Goal: Information Seeking & Learning: Learn about a topic

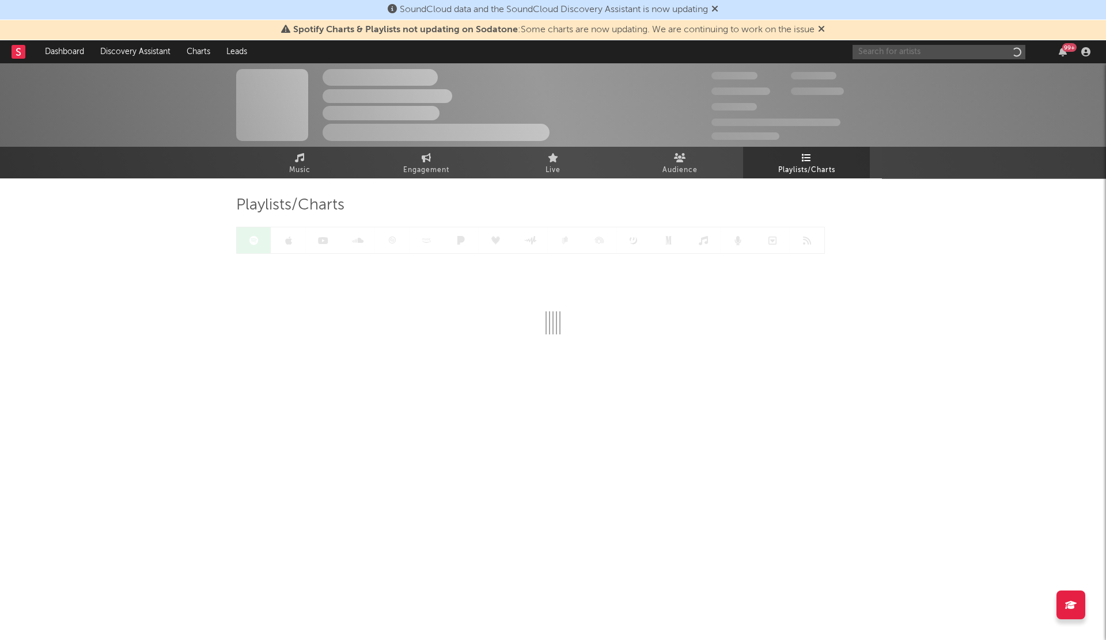
click at [894, 50] on input "text" at bounding box center [938, 52] width 173 height 14
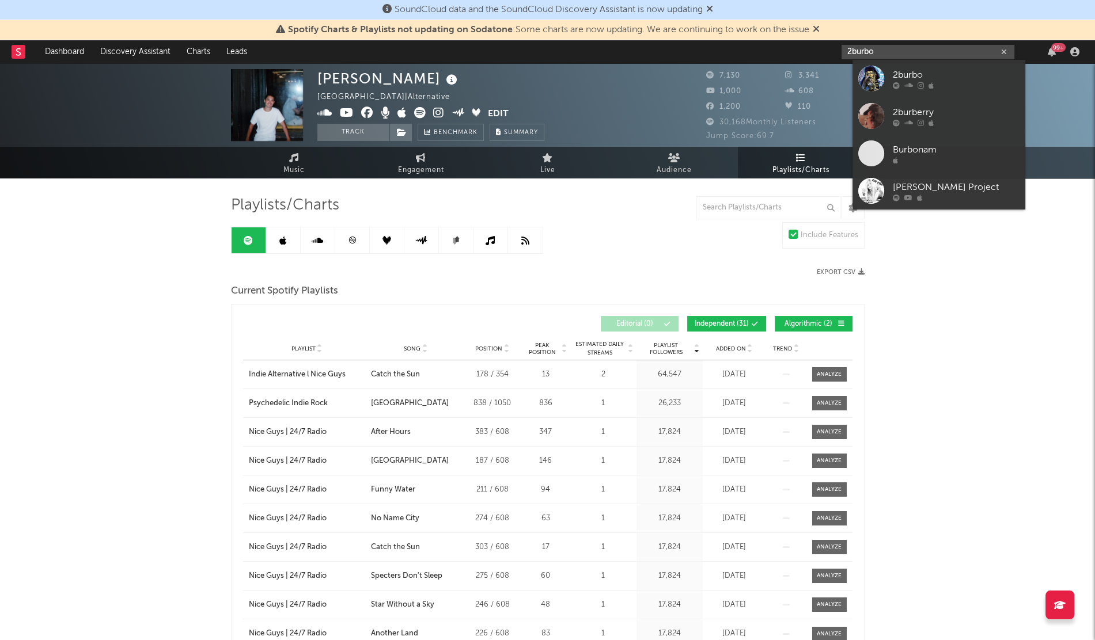
type input "2burbo"
click at [868, 82] on div at bounding box center [871, 79] width 26 height 26
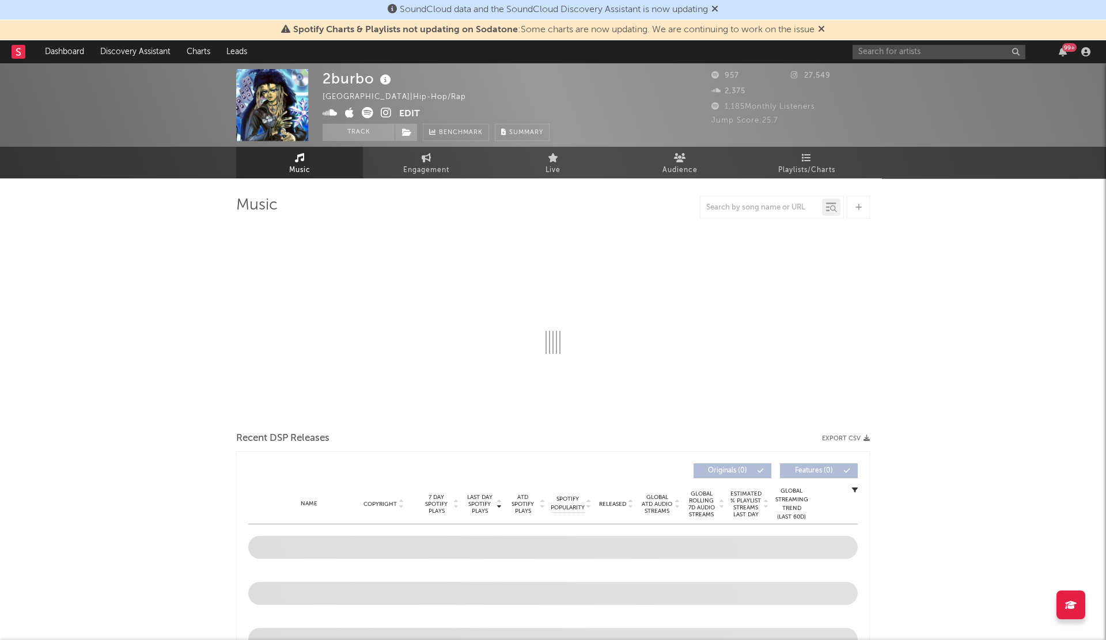
select select "1w"
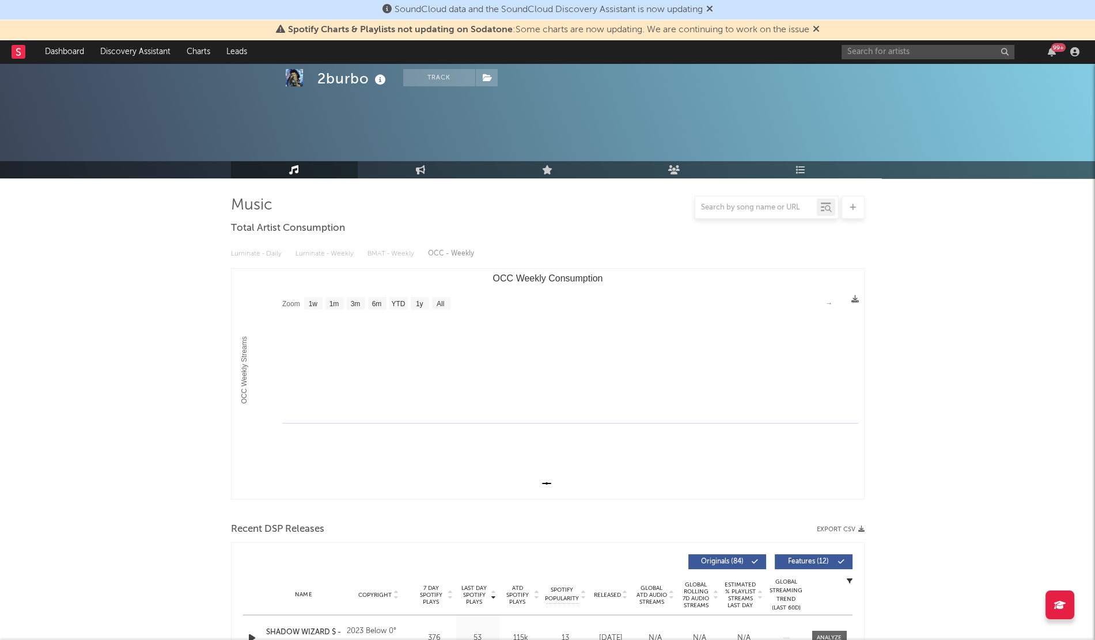
scroll to position [260, 0]
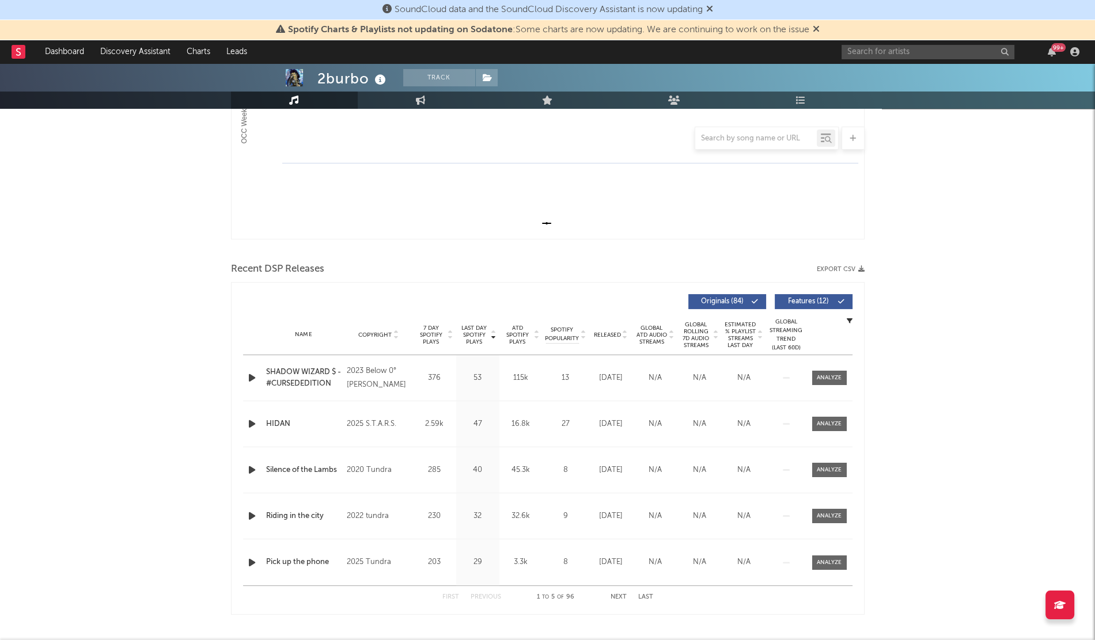
click at [962, 240] on div "2burbo Track [GEOGRAPHIC_DATA] | Hip-Hop/Rap Edit Track Benchmark Summary 957 2…" at bounding box center [547, 615] width 1095 height 1624
click at [849, 51] on input "text" at bounding box center [927, 52] width 173 height 14
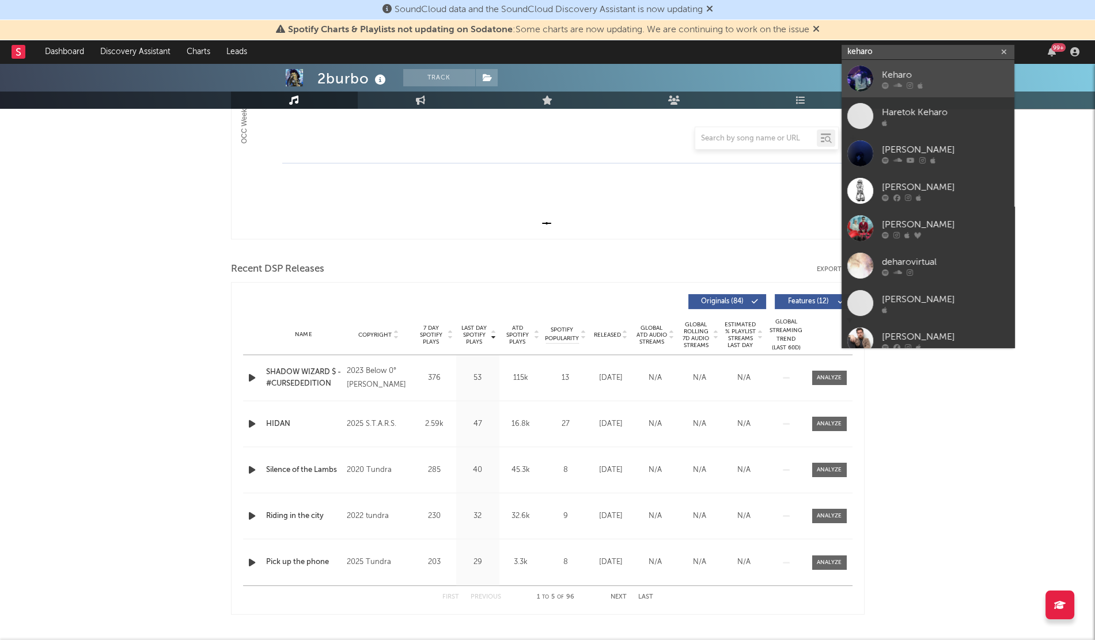
type input "keharo"
click at [862, 78] on div at bounding box center [860, 79] width 26 height 26
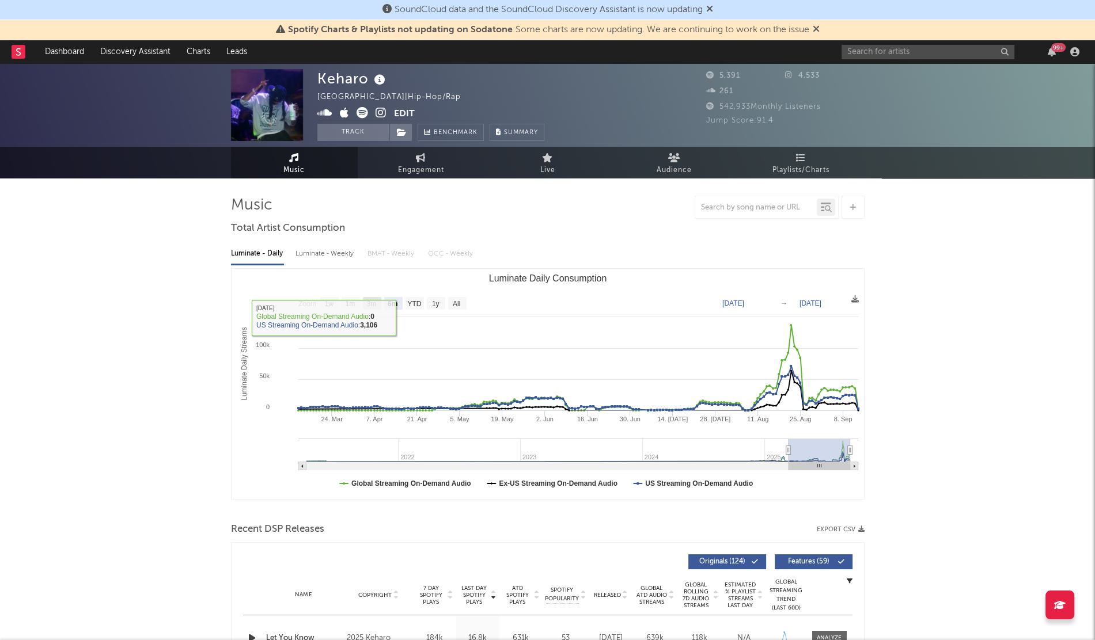
click at [373, 305] on text "3m" at bounding box center [371, 304] width 10 height 8
select select "3m"
type input "[DATE]"
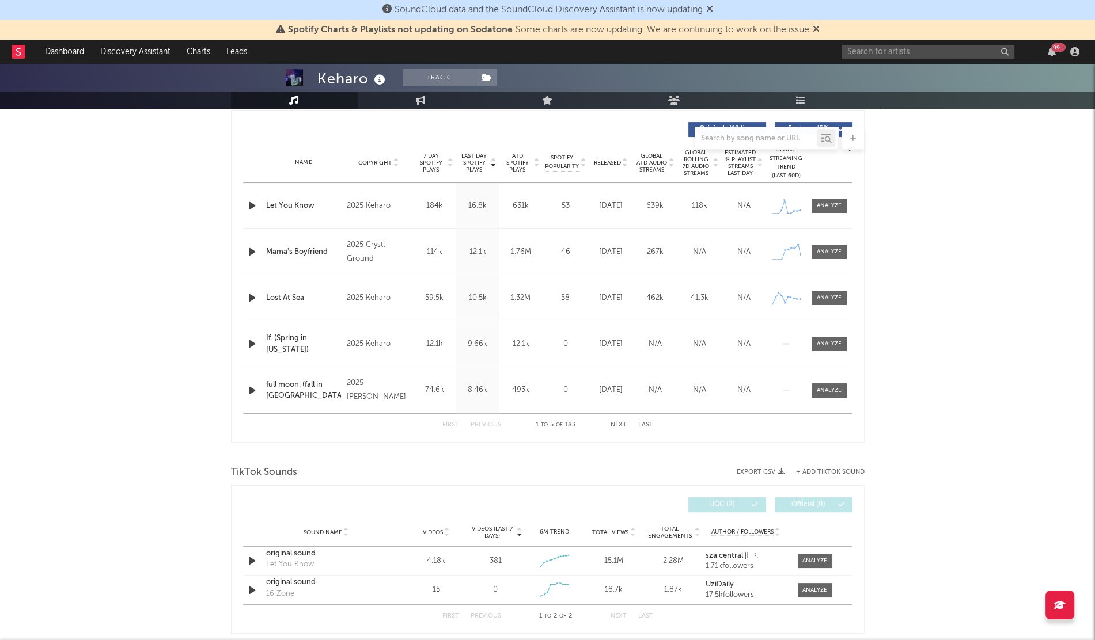
scroll to position [433, 0]
click at [845, 50] on input "text" at bounding box center [927, 52] width 173 height 14
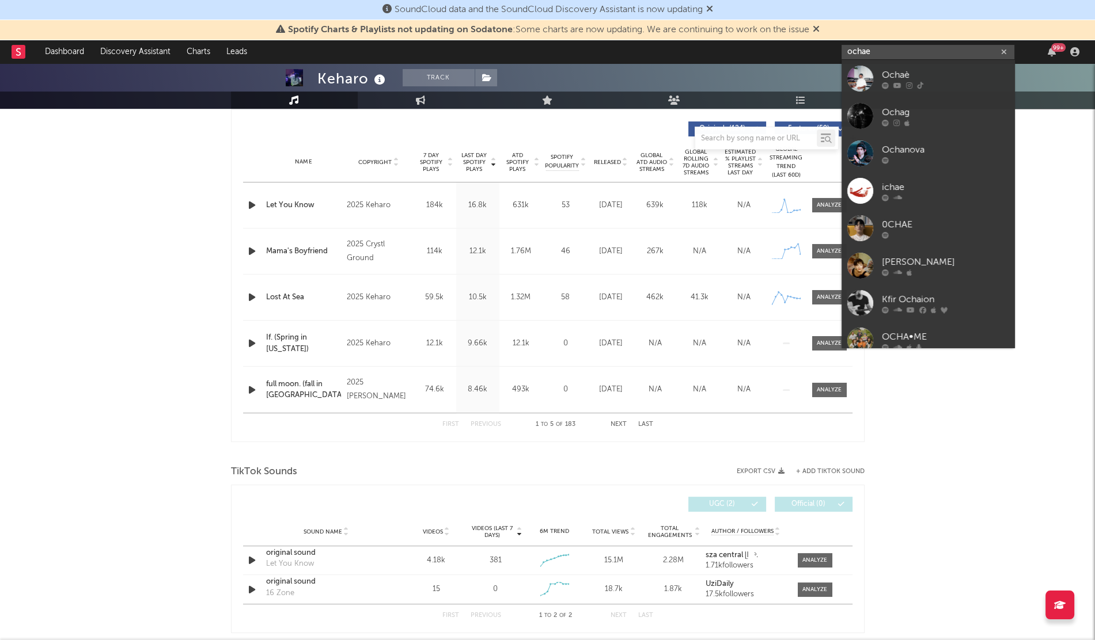
type input "ochae"
click at [871, 79] on div at bounding box center [860, 79] width 26 height 26
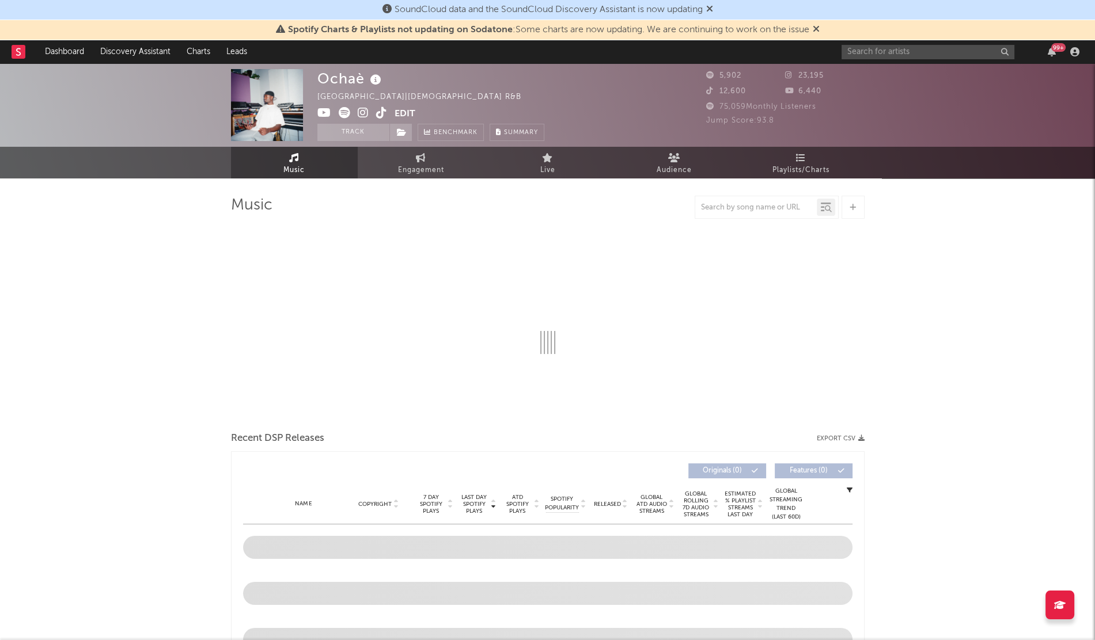
select select "1w"
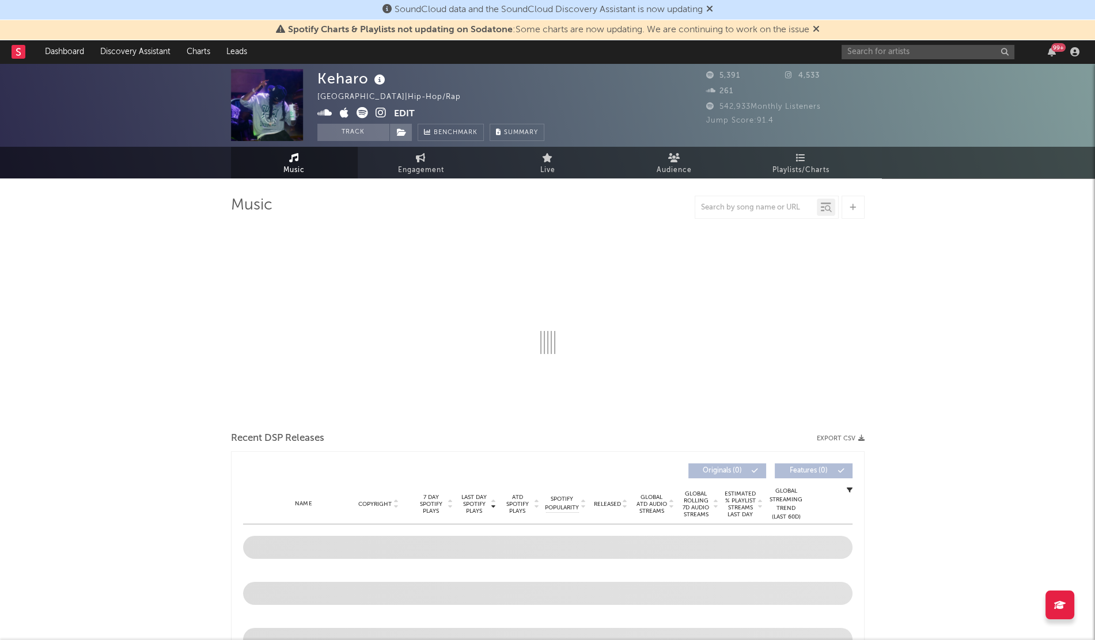
select select "6m"
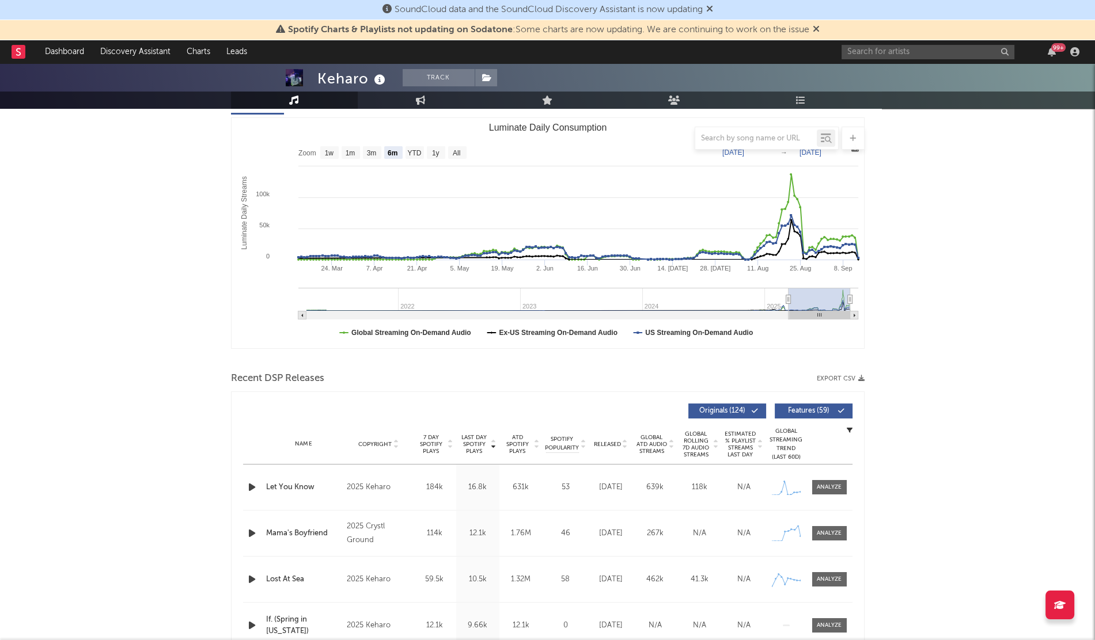
scroll to position [317, 0]
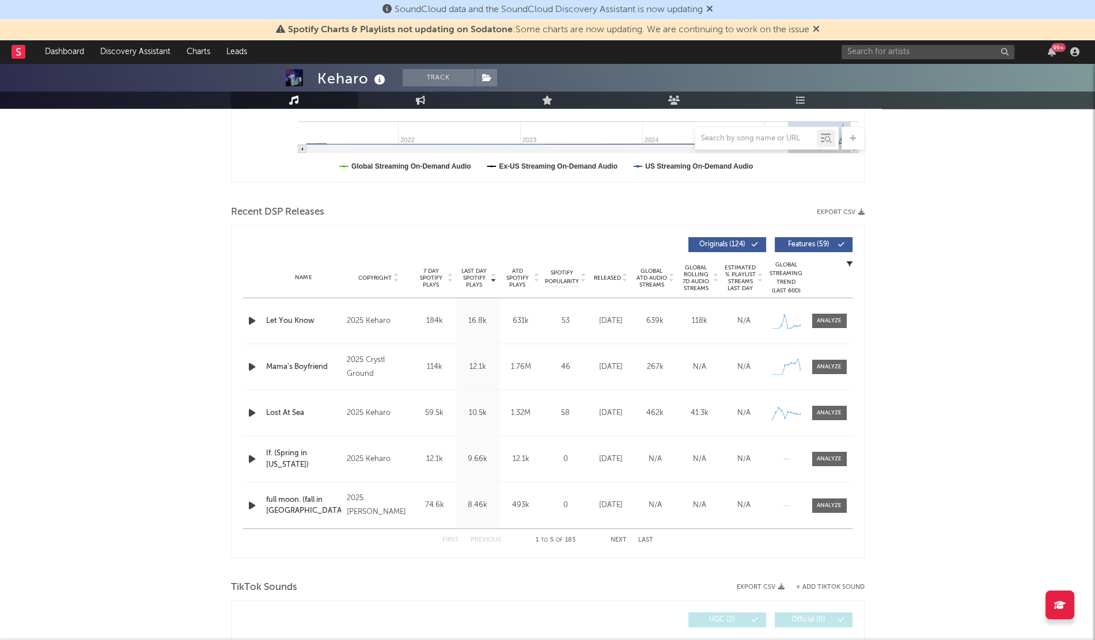
click at [606, 275] on span "Released" at bounding box center [607, 278] width 27 height 7
drag, startPoint x: 306, startPoint y: 338, endPoint x: 265, endPoint y: 317, distance: 46.1
click at [265, 317] on div "Name If. (Spring in [US_STATE]) Copyright 2025 Keharo Label Keharo Album Names …" at bounding box center [547, 320] width 609 height 45
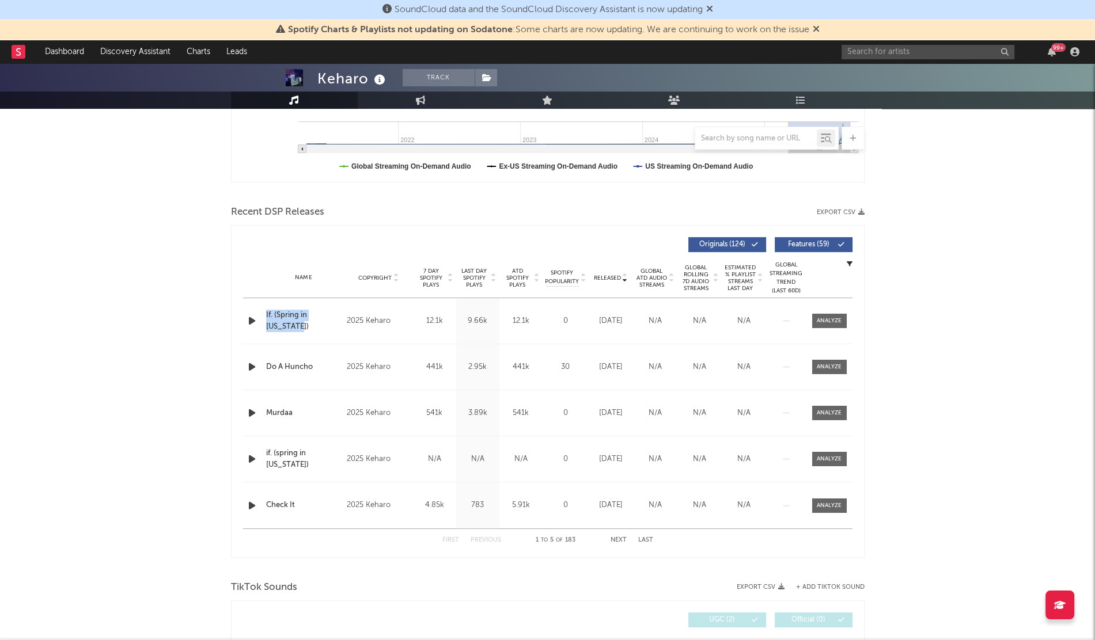
copy div "If. (Spring in [US_STATE])"
